Goal: Information Seeking & Learning: Learn about a topic

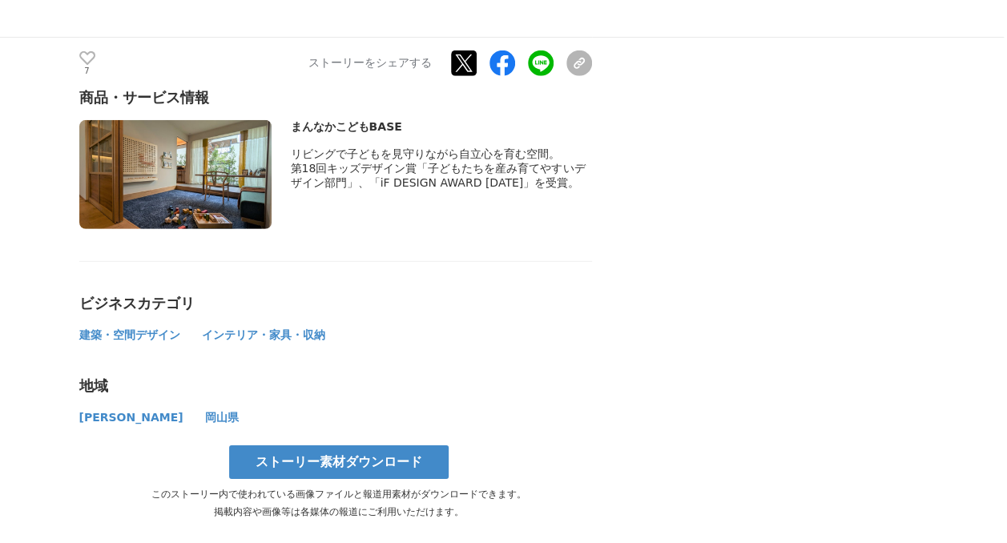
scroll to position [8472, 0]
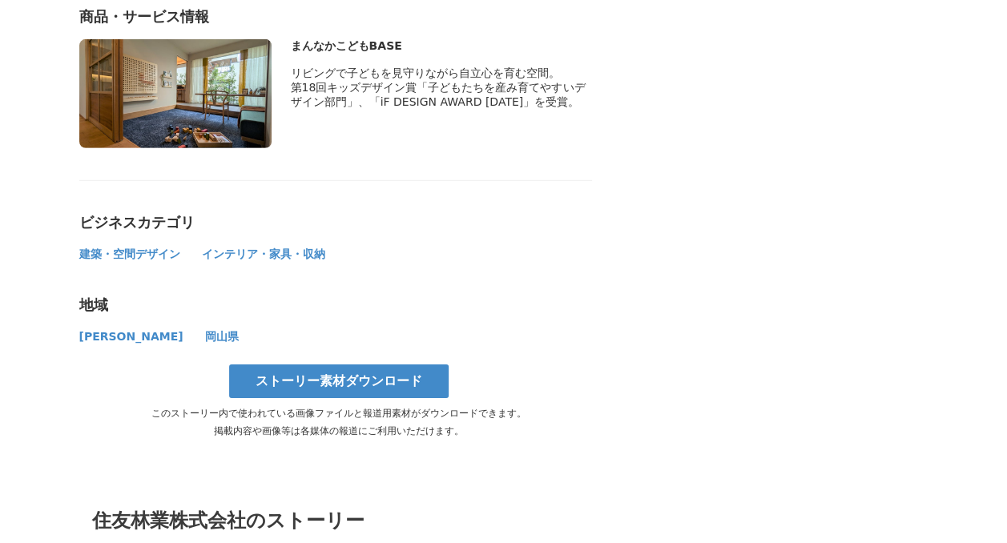
click at [90, 330] on span "[PERSON_NAME]" at bounding box center [131, 336] width 104 height 13
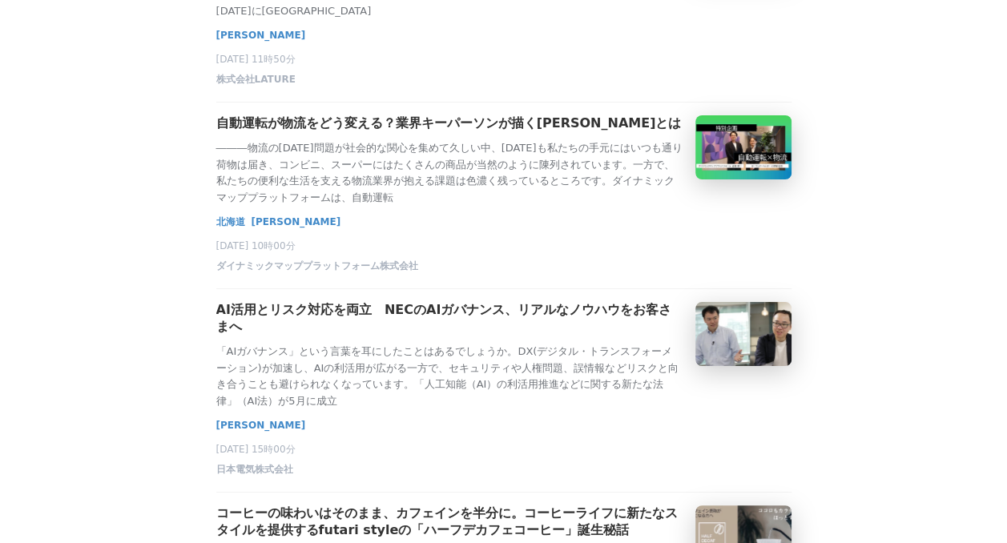
scroll to position [3013, 0]
